Goal: Task Accomplishment & Management: Use online tool/utility

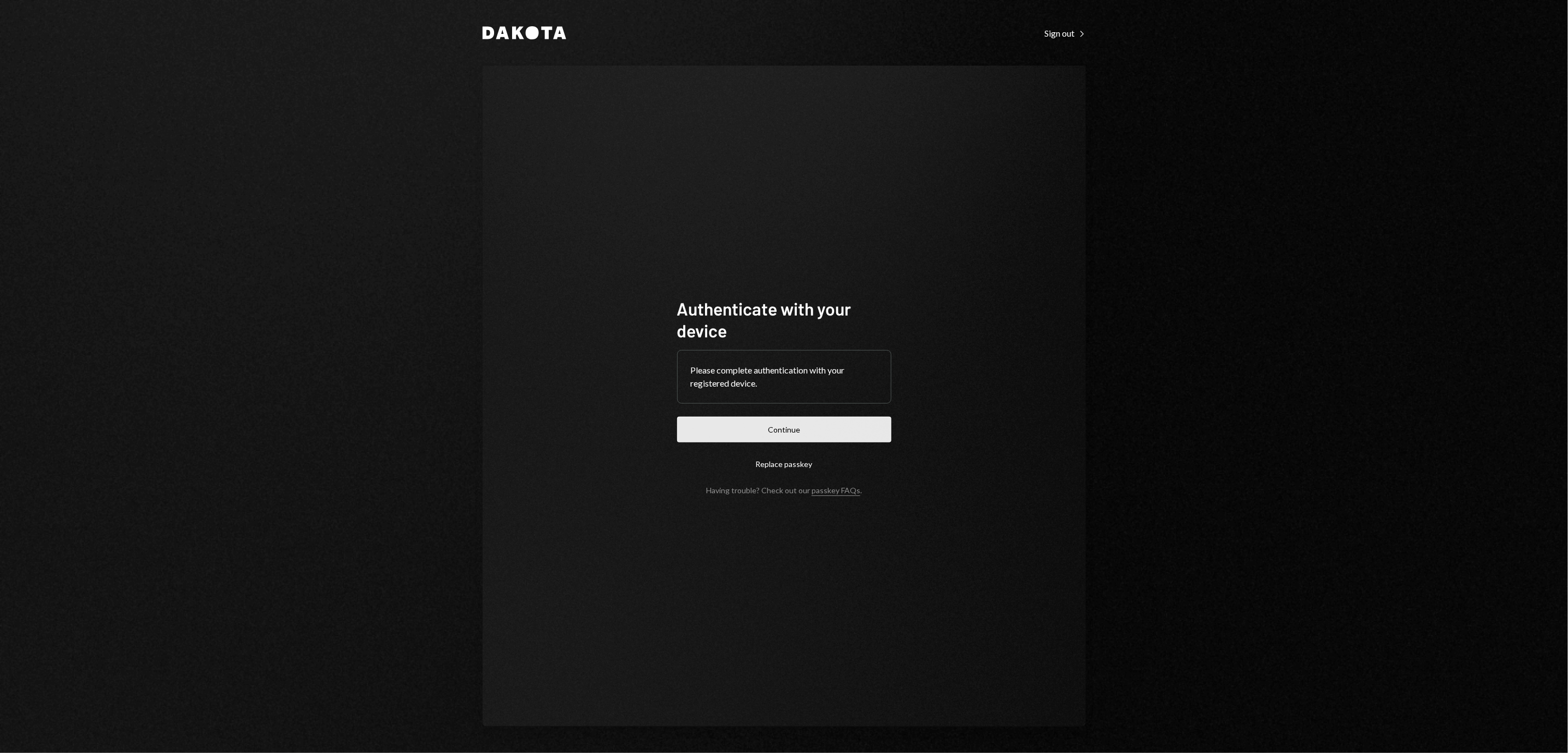
click at [845, 426] on button "Continue" at bounding box center [784, 429] width 214 height 25
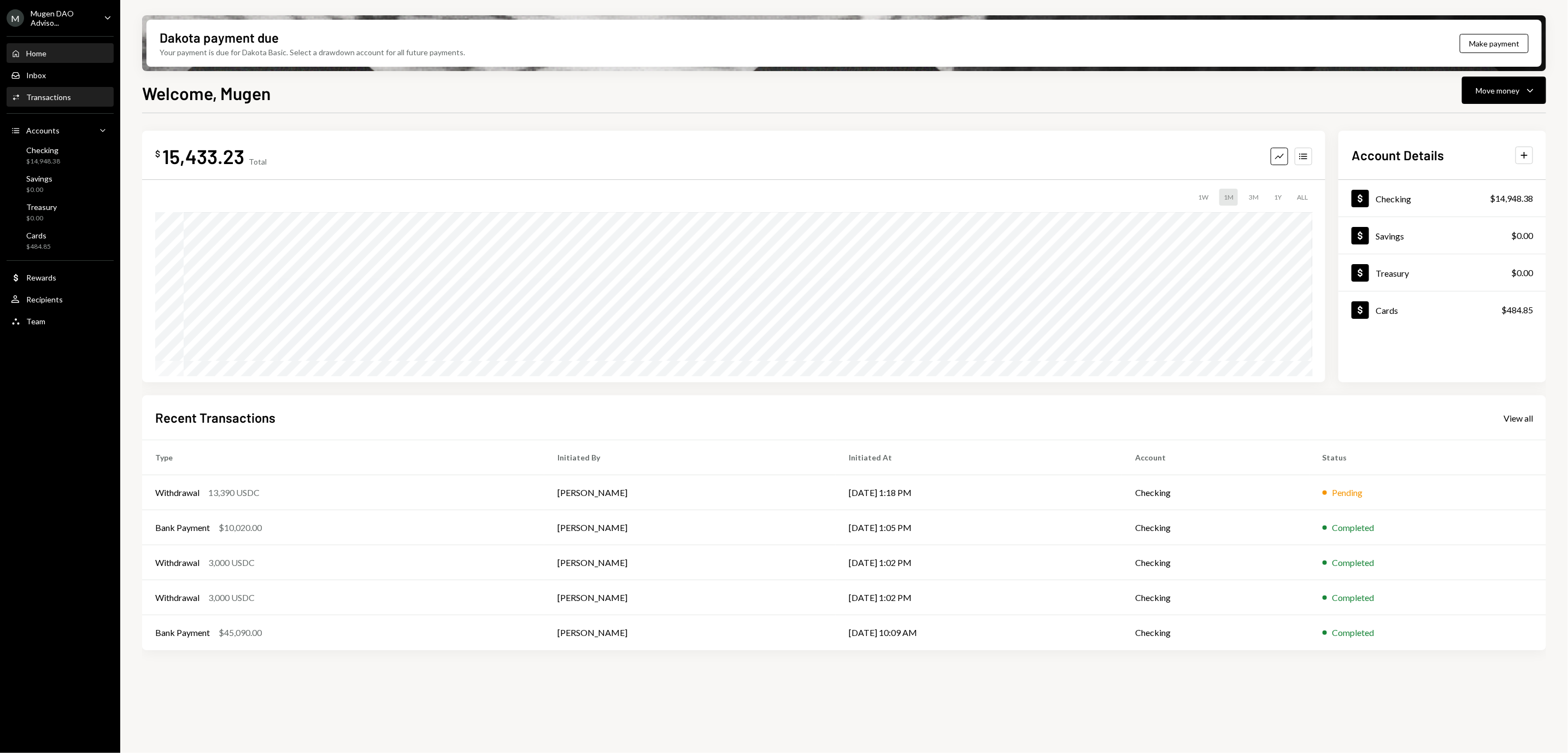
click at [71, 104] on div "Activities Transactions" at bounding box center [60, 98] width 98 height 18
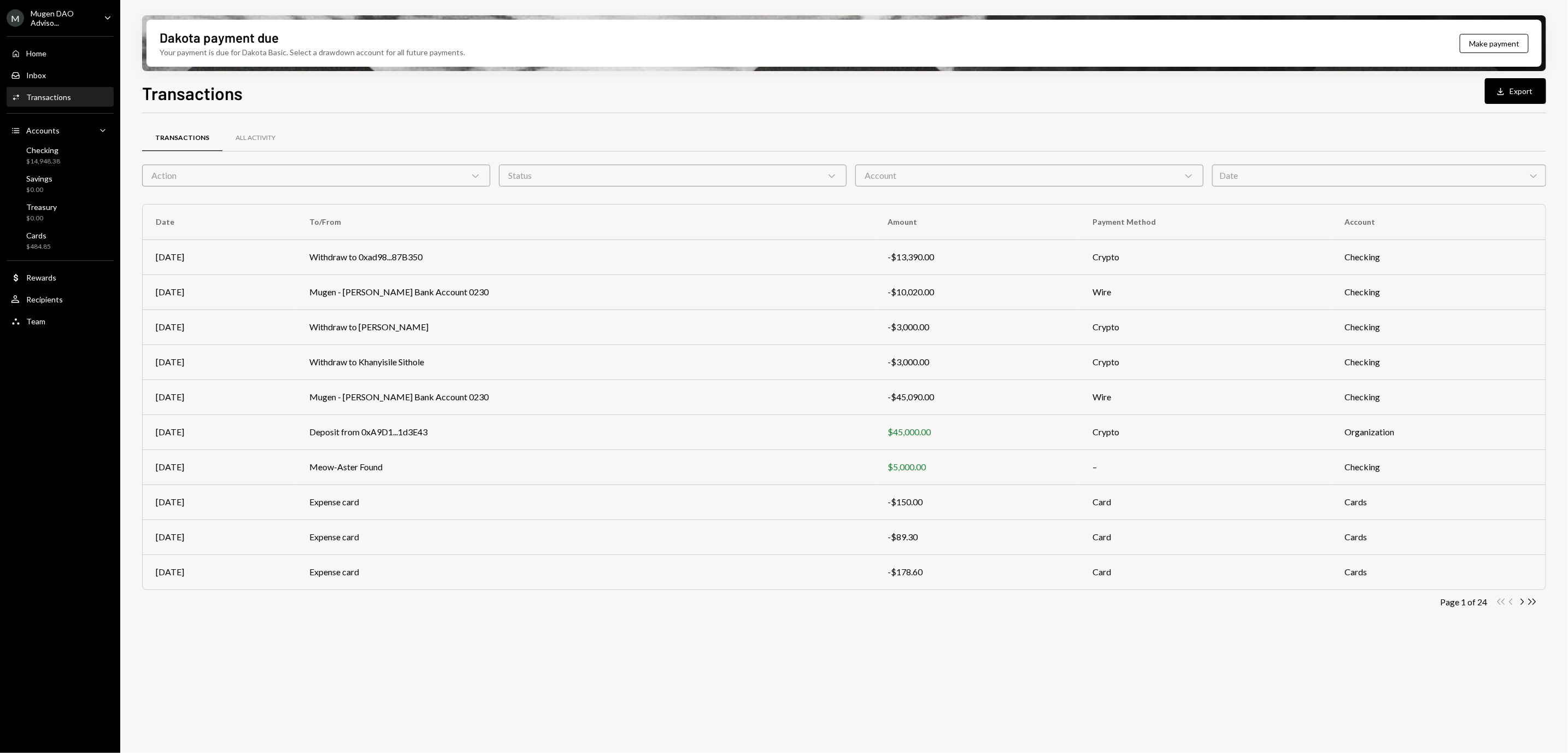
click at [359, 167] on div "Action Chevron Down" at bounding box center [316, 175] width 348 height 22
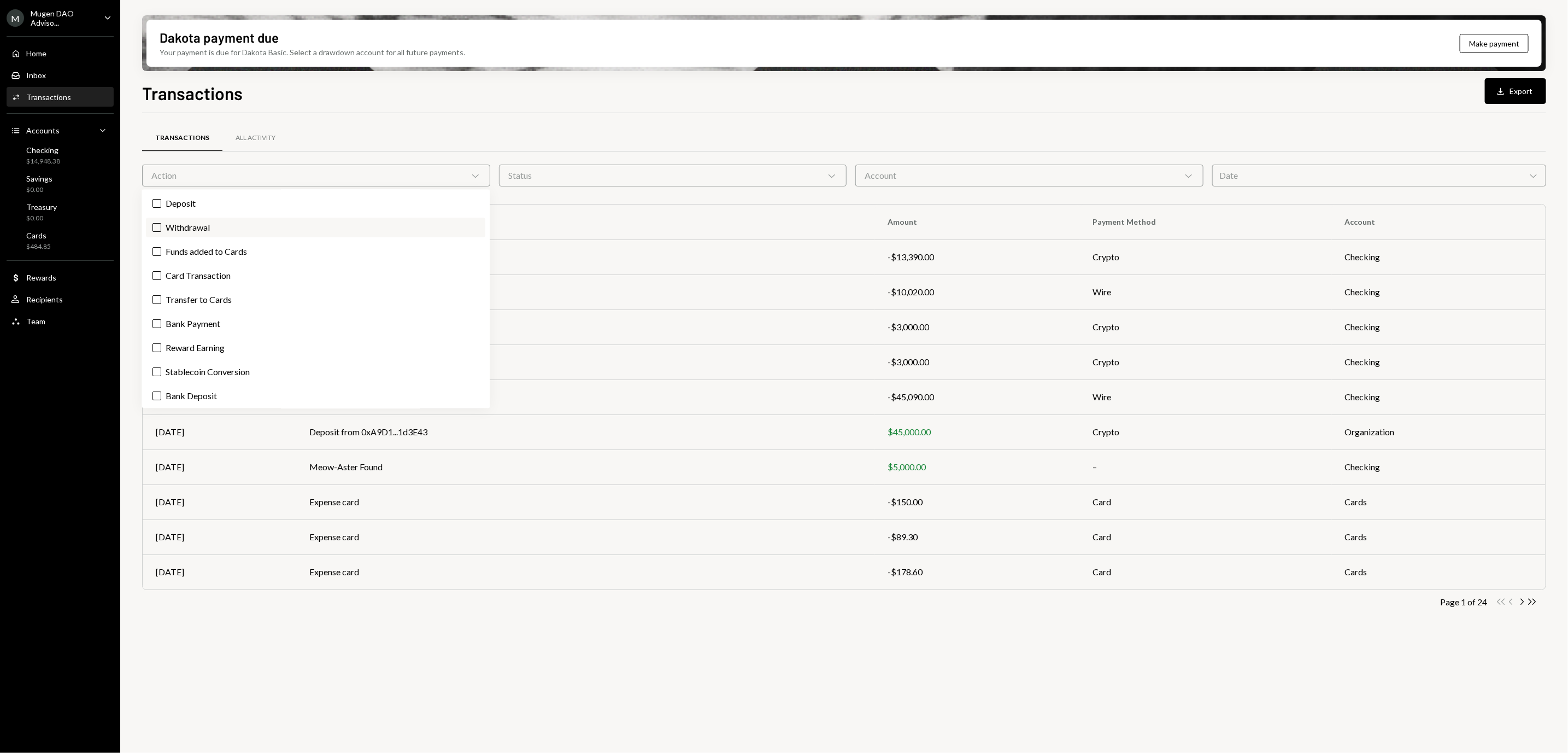
click at [151, 223] on label "Withdrawal" at bounding box center [316, 228] width 339 height 20
click at [153, 224] on button "Withdrawal" at bounding box center [157, 227] width 8 height 8
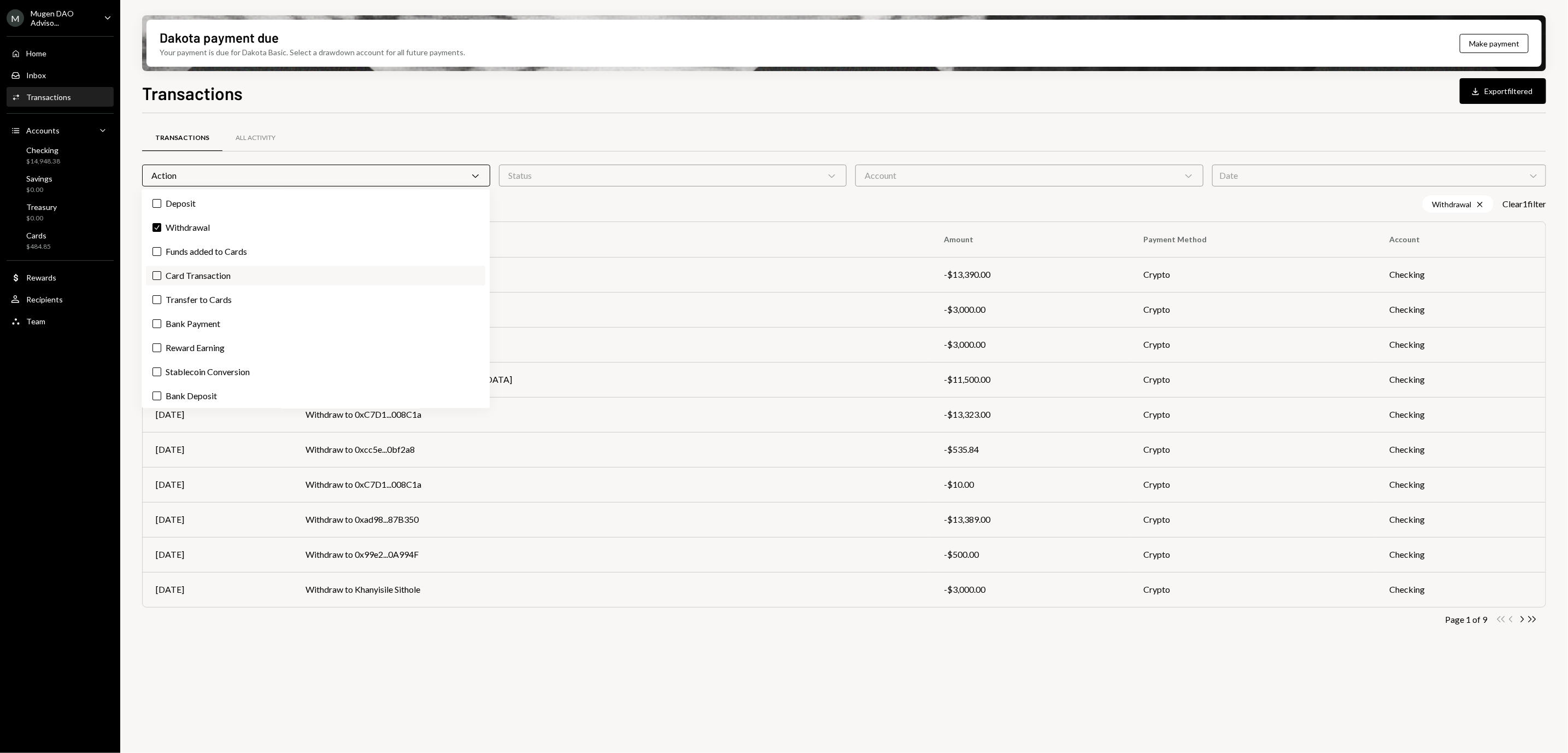
click at [157, 277] on button "Card Transaction" at bounding box center [157, 276] width 8 height 8
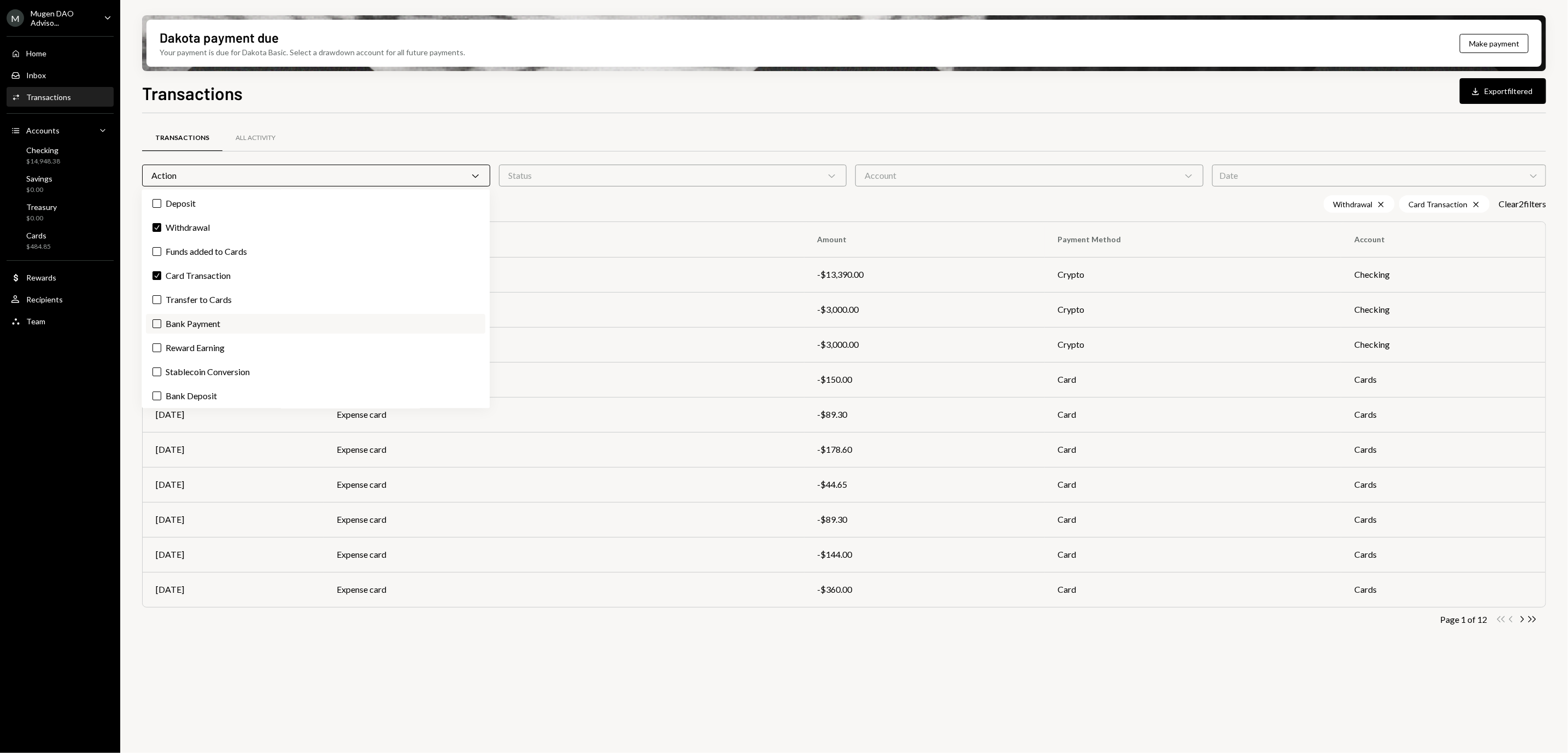
click at [156, 323] on button "Bank Payment" at bounding box center [157, 323] width 8 height 8
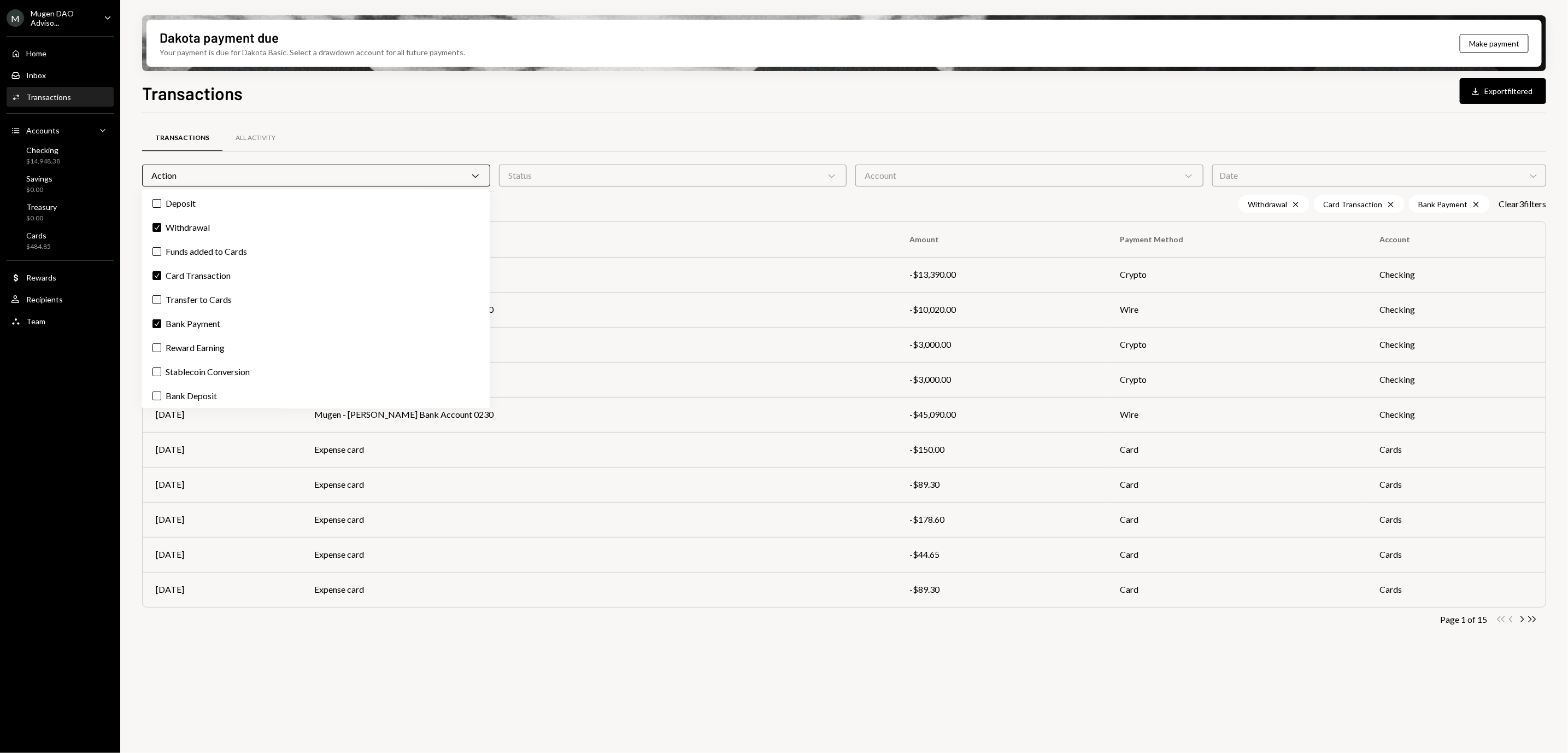
click at [1405, 101] on div "Transactions Download Export filtered" at bounding box center [844, 91] width 1404 height 24
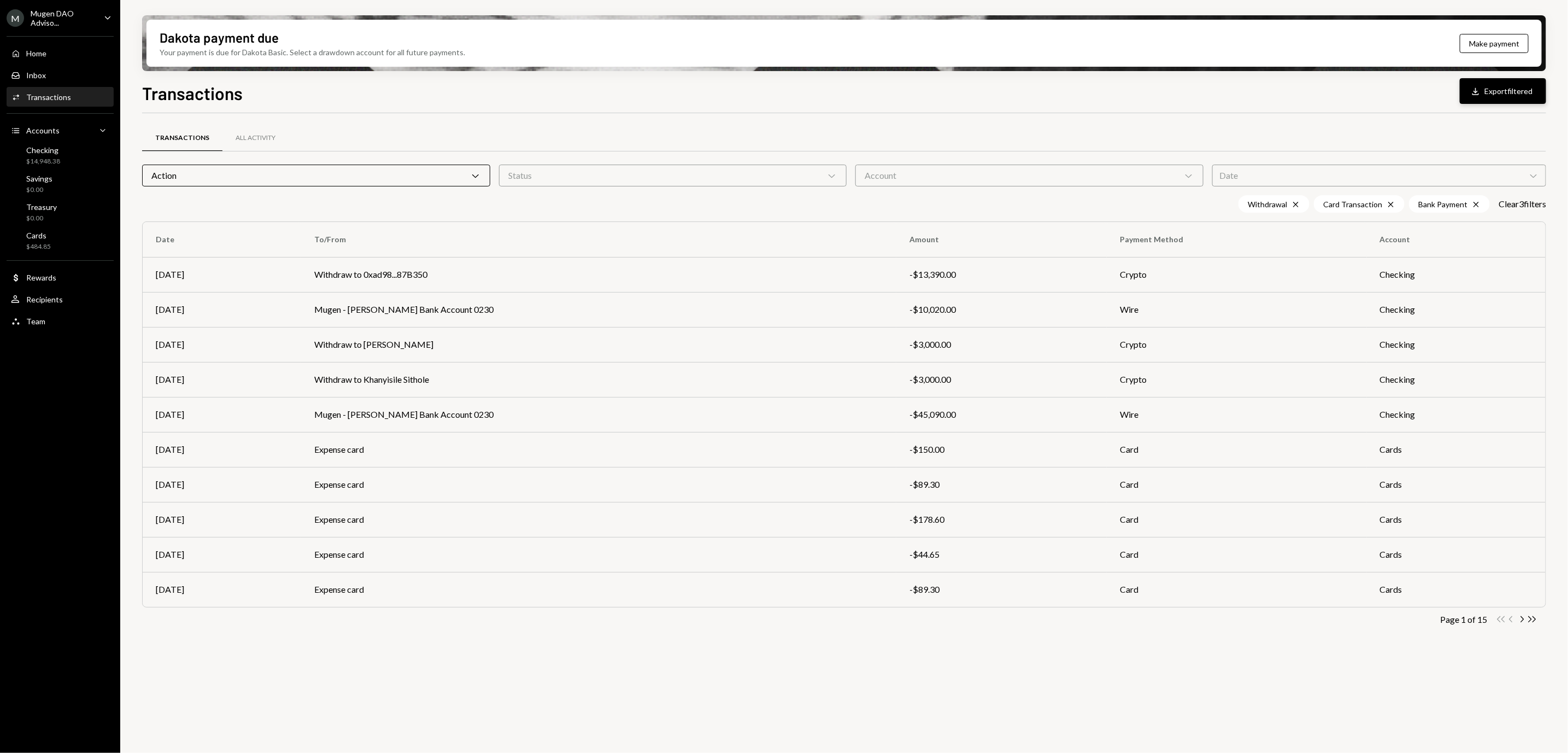
click at [1483, 88] on div "Download" at bounding box center [1477, 91] width 15 height 11
click at [815, 97] on div "Transactions Download Export filtered" at bounding box center [844, 91] width 1404 height 24
click at [37, 15] on div "Mugen DAO Adviso..." at bounding box center [63, 18] width 65 height 18
click at [76, 171] on div "Sign out" at bounding box center [76, 171] width 117 height 9
